Goal: Task Accomplishment & Management: Manage account settings

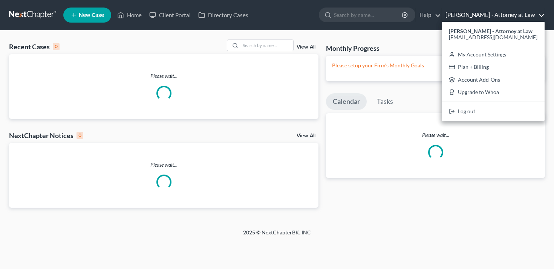
click at [491, 67] on div "Action Required: Payment Integration is still Pending × Your firm still needs t…" at bounding box center [277, 134] width 554 height 269
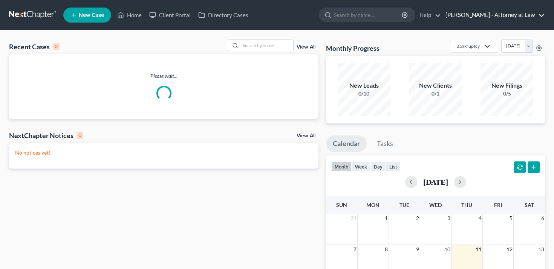
click at [500, 15] on link "[PERSON_NAME] - Attorney at Law" at bounding box center [493, 15] width 103 height 14
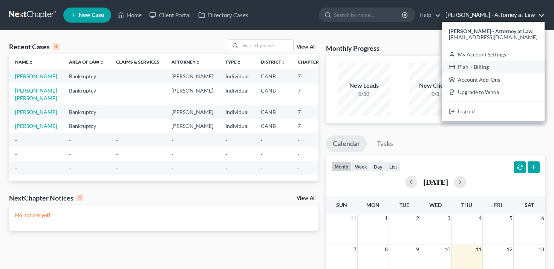
click at [486, 66] on link "Plan + Billing" at bounding box center [493, 67] width 103 height 13
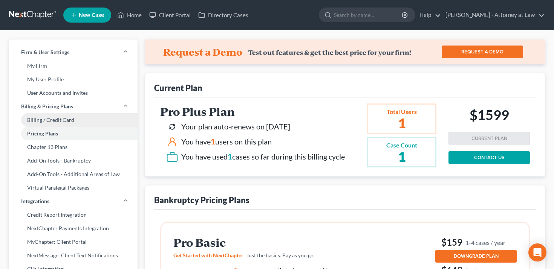
click at [88, 119] on link "Billing / Credit Card" at bounding box center [73, 120] width 128 height 14
select select "4"
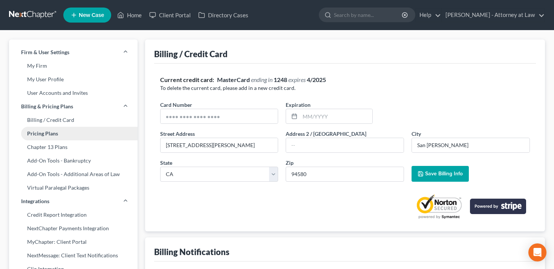
click at [84, 131] on link "Pricing Plans" at bounding box center [73, 134] width 128 height 14
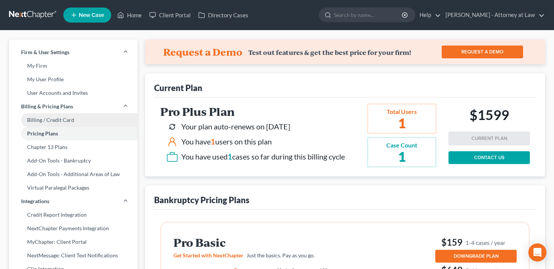
click at [86, 119] on link "Billing / Credit Card" at bounding box center [73, 120] width 128 height 14
select select "4"
